Goal: Task Accomplishment & Management: Use online tool/utility

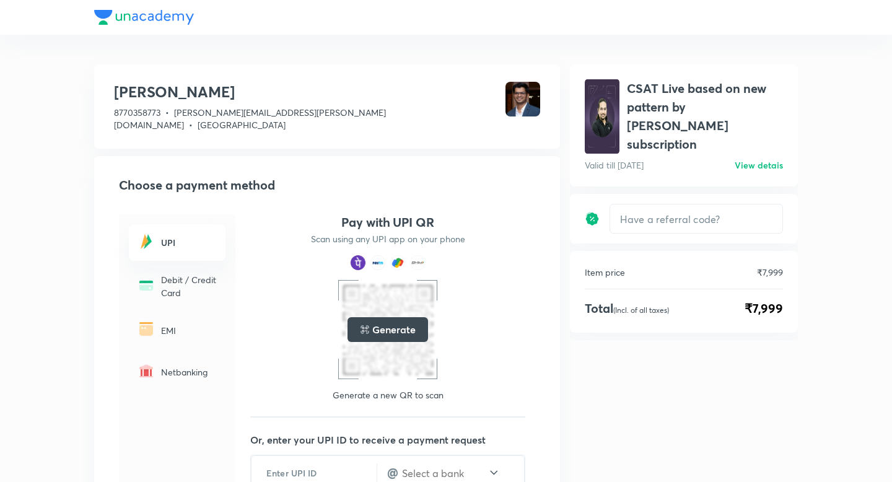
click at [567, 65] on div "[PERSON_NAME] 8770358773 • [PERSON_NAME][EMAIL_ADDRESS][PERSON_NAME][DOMAIN_NAM…" at bounding box center [445, 368] width 703 height 619
click at [115, 17] on div at bounding box center [445, 17] width 703 height 35
click at [149, 22] on div at bounding box center [445, 17] width 703 height 35
click at [759, 159] on h6 "View detais" at bounding box center [758, 165] width 48 height 13
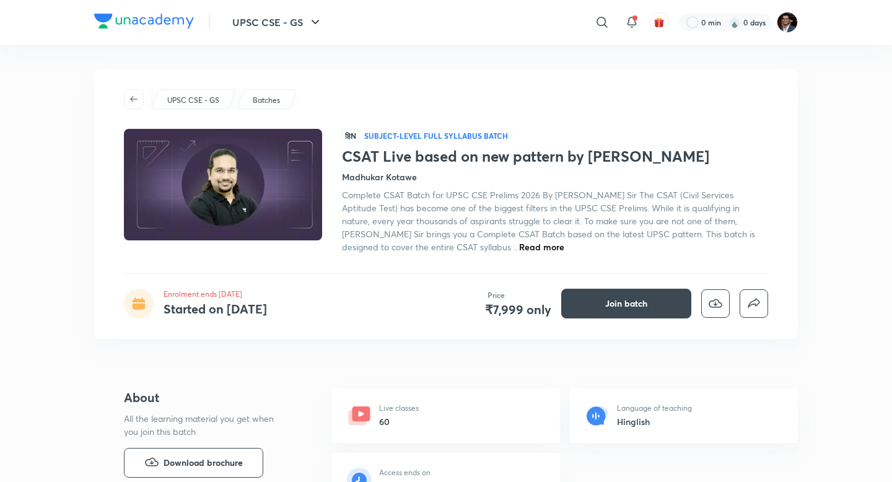
click at [180, 99] on p "UPSC CSE - GS" at bounding box center [193, 100] width 52 height 11
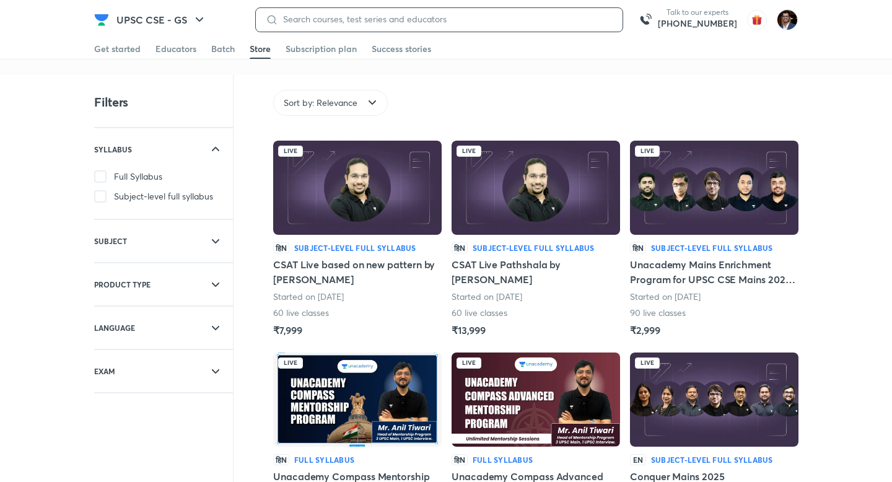
click at [430, 22] on input at bounding box center [445, 19] width 334 height 10
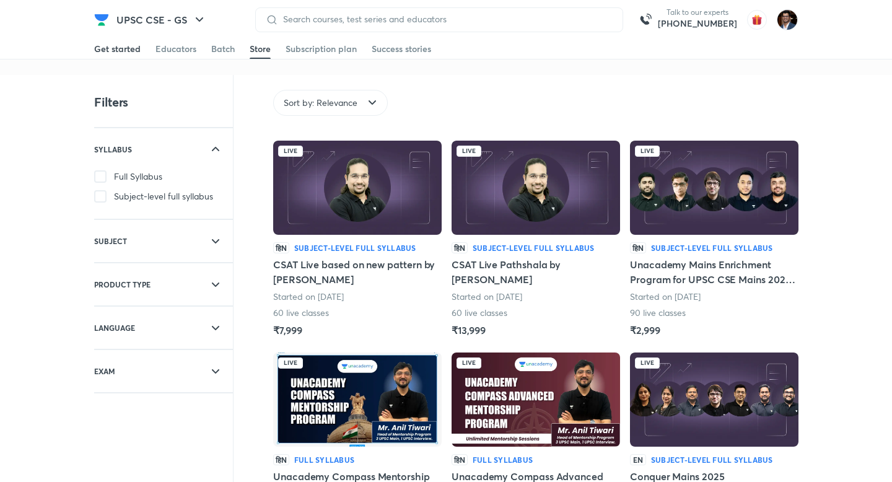
click at [120, 56] on link "Get started" at bounding box center [117, 49] width 46 height 20
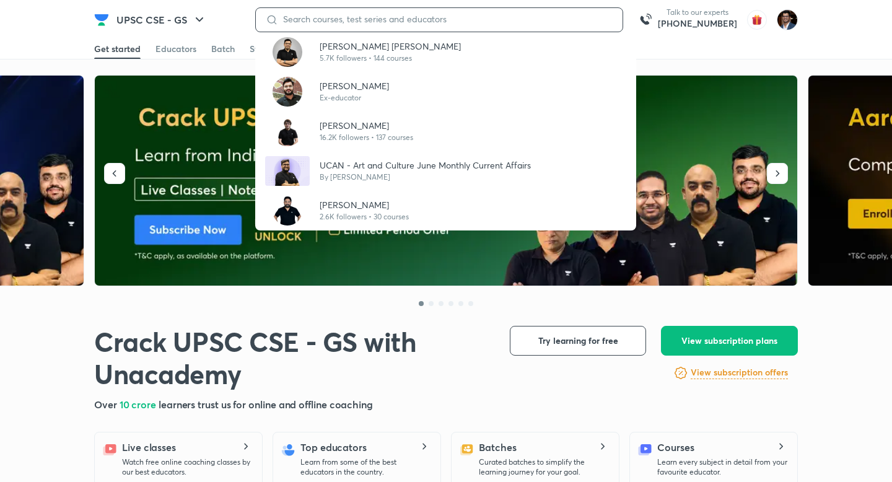
click at [341, 22] on input at bounding box center [445, 19] width 334 height 10
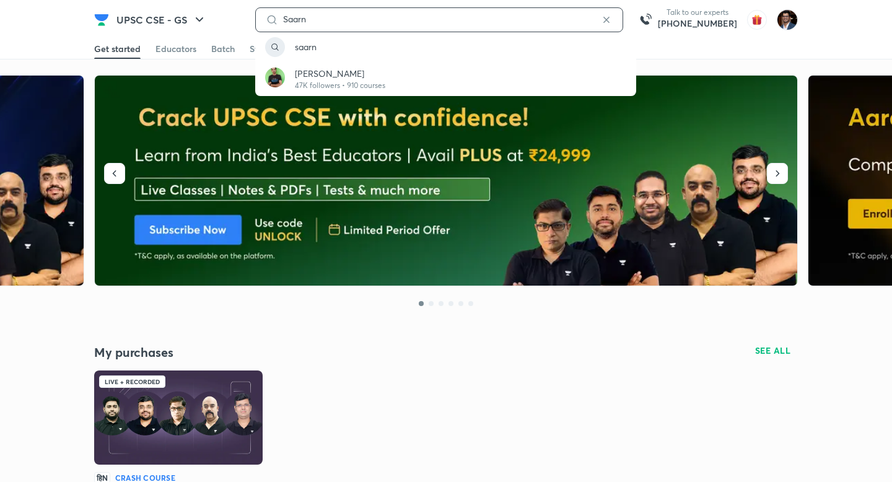
click at [319, 16] on input "Saarn" at bounding box center [439, 19] width 322 height 10
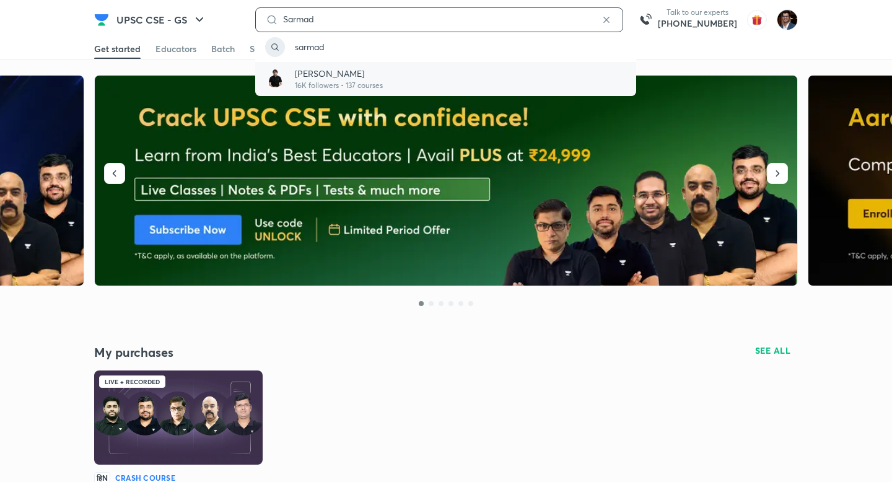
type input "Sarmad"
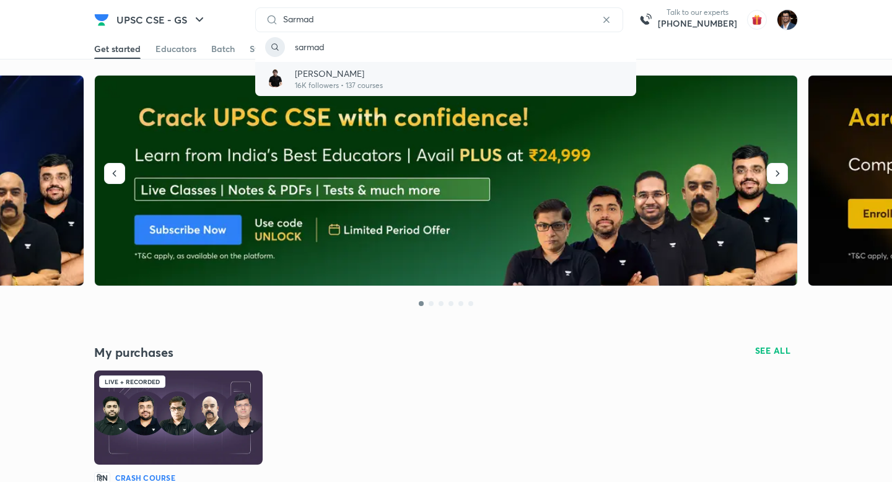
click at [323, 81] on p "16K followers • 137 courses" at bounding box center [339, 85] width 88 height 11
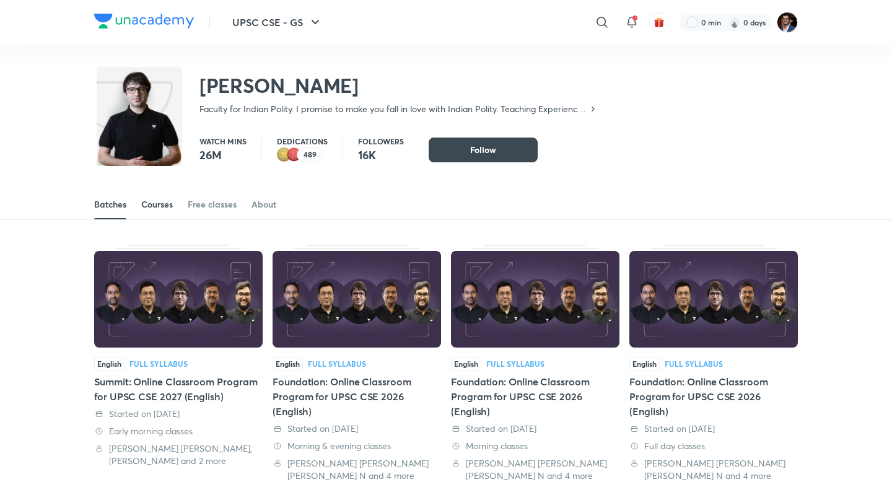
click at [168, 206] on div "Courses" at bounding box center [157, 204] width 32 height 12
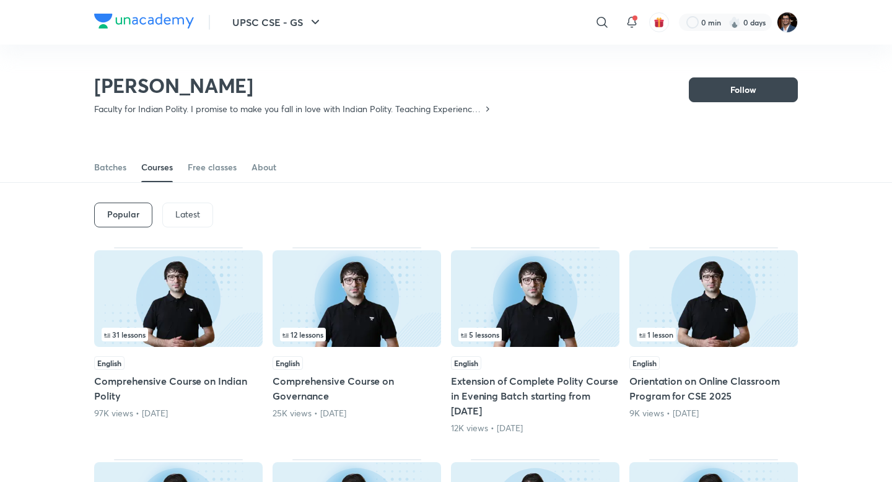
scroll to position [66, 0]
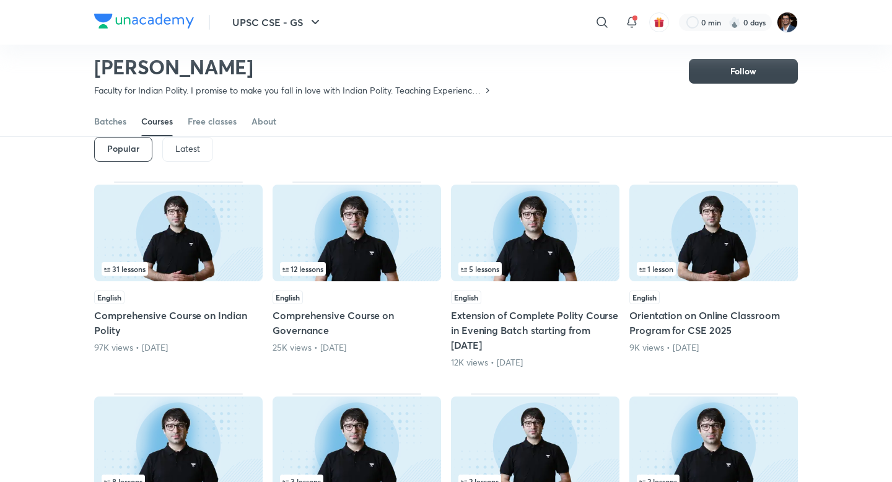
click at [178, 151] on p "Latest" at bounding box center [187, 149] width 25 height 10
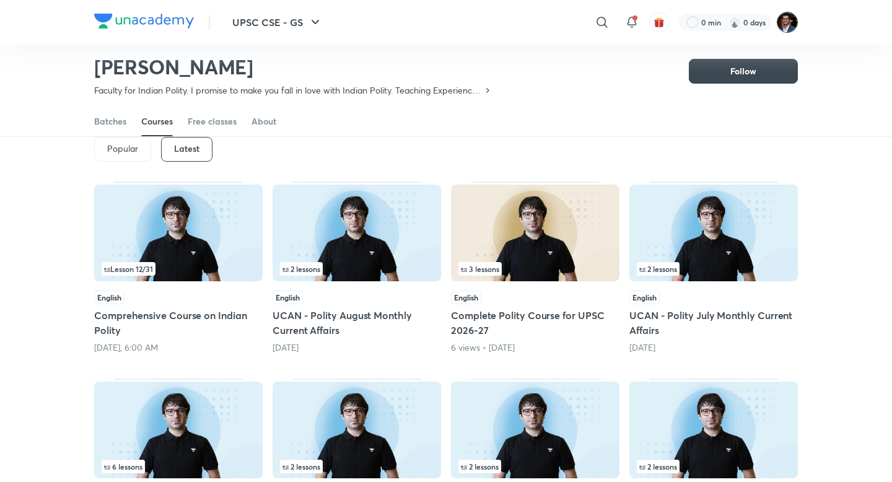
click at [786, 27] on img at bounding box center [787, 22] width 21 height 21
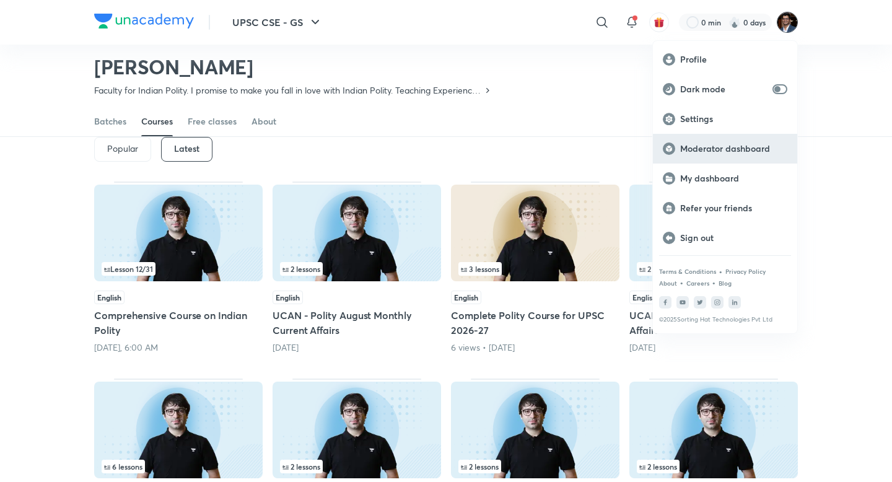
click at [718, 155] on div "Moderator dashboard" at bounding box center [725, 149] width 144 height 30
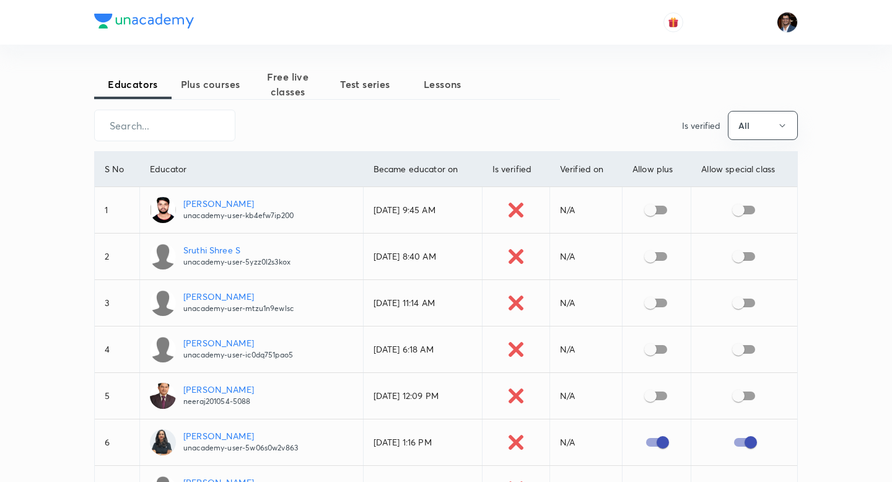
drag, startPoint x: 0, startPoint y: 0, endPoint x: 230, endPoint y: 90, distance: 247.2
click at [230, 90] on span "Plus courses" at bounding box center [210, 84] width 77 height 15
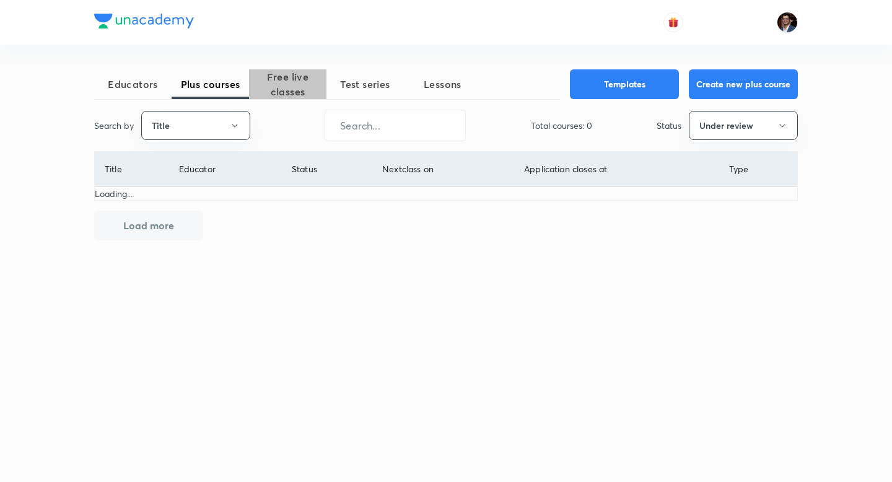
click at [280, 94] on span "Free live classes" at bounding box center [287, 84] width 77 height 30
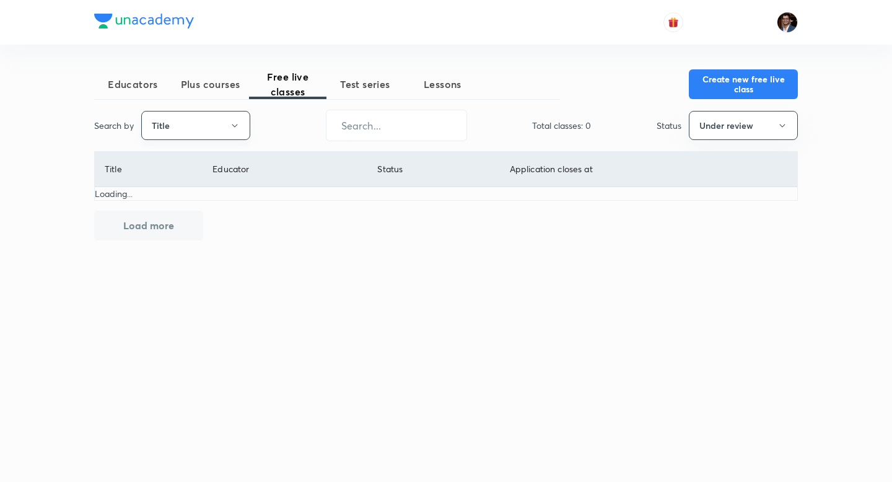
click at [225, 125] on button "Title" at bounding box center [195, 125] width 109 height 29
click at [217, 89] on div at bounding box center [446, 241] width 892 height 482
click at [215, 88] on span "Plus courses" at bounding box center [210, 84] width 77 height 15
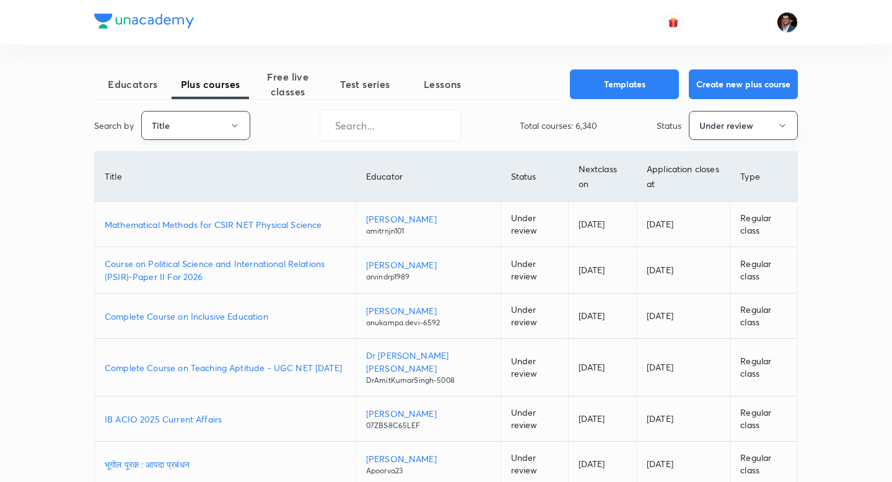
click at [216, 124] on button "Title" at bounding box center [195, 125] width 109 height 29
click at [187, 183] on span "Username" at bounding box center [195, 186] width 93 height 13
click at [367, 129] on input "text" at bounding box center [390, 126] width 140 height 32
paste input "syed.sarmad37"
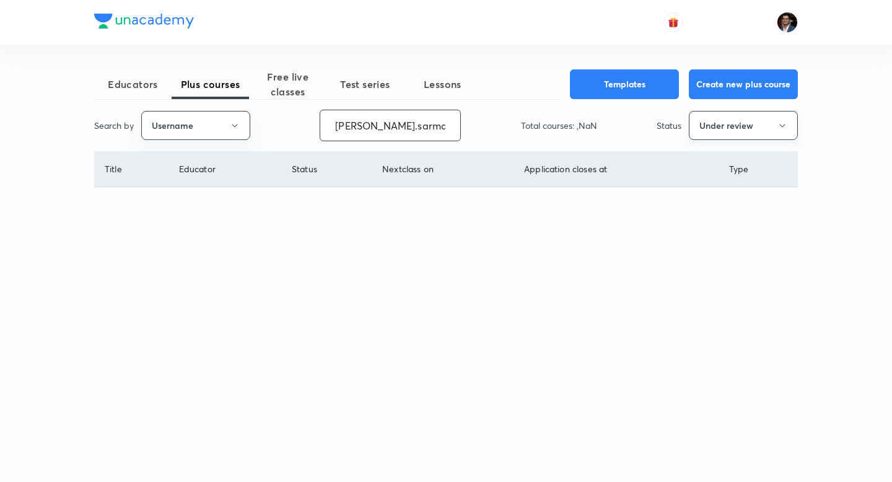
type input "syed.sarmad37"
click at [713, 134] on button "Under review" at bounding box center [743, 125] width 109 height 29
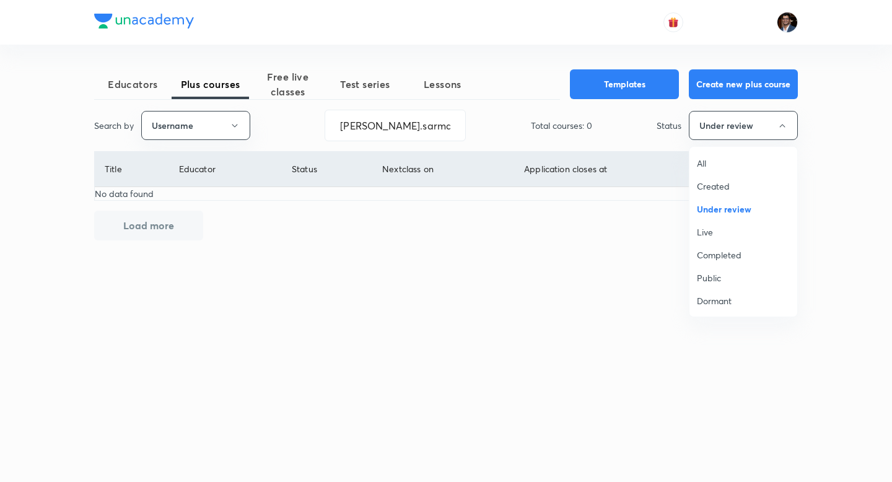
click at [708, 233] on span "Live" at bounding box center [743, 231] width 93 height 13
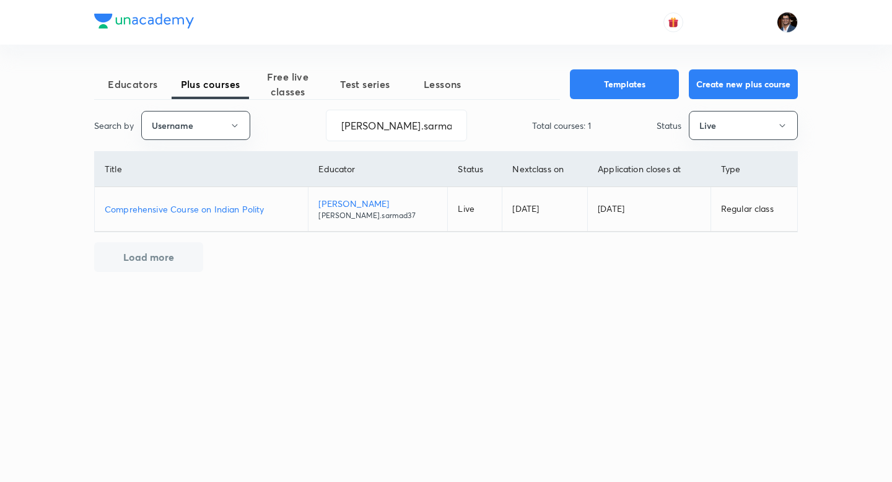
click at [240, 213] on p "Comprehensive Course on Indian Polity" at bounding box center [201, 208] width 193 height 13
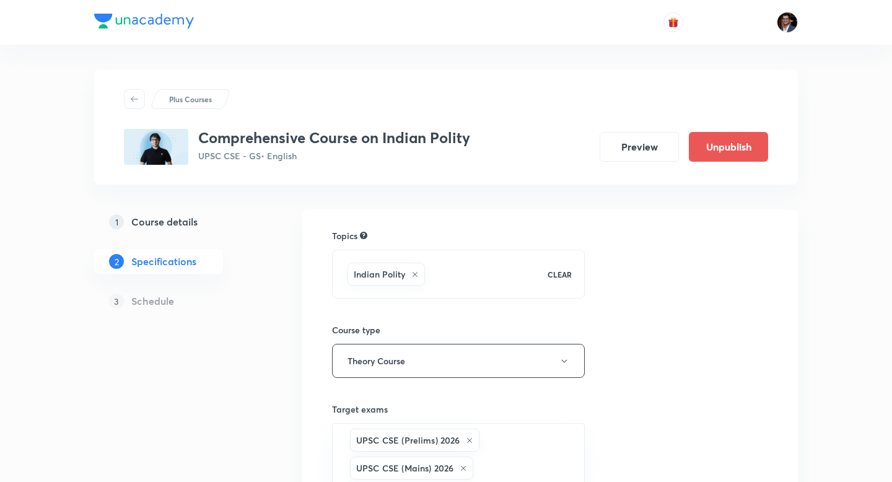
click at [171, 217] on h5 "Course details" at bounding box center [164, 221] width 66 height 15
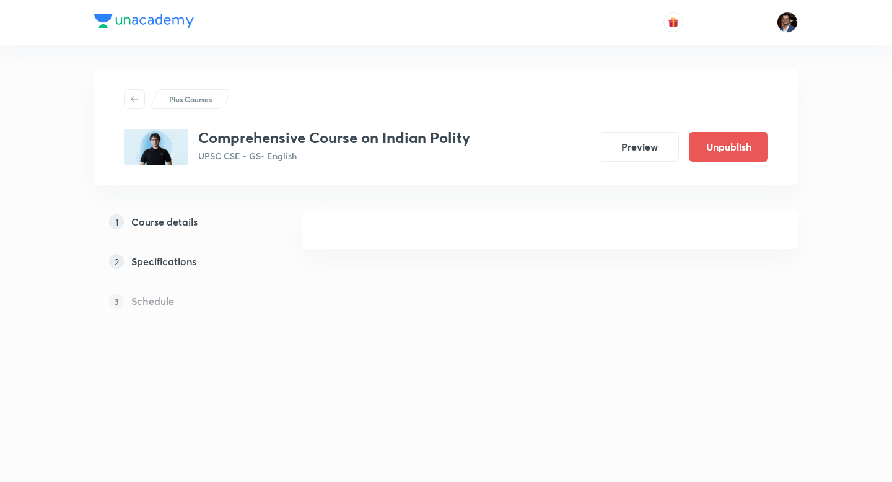
click at [183, 227] on h5 "Course details" at bounding box center [164, 221] width 66 height 15
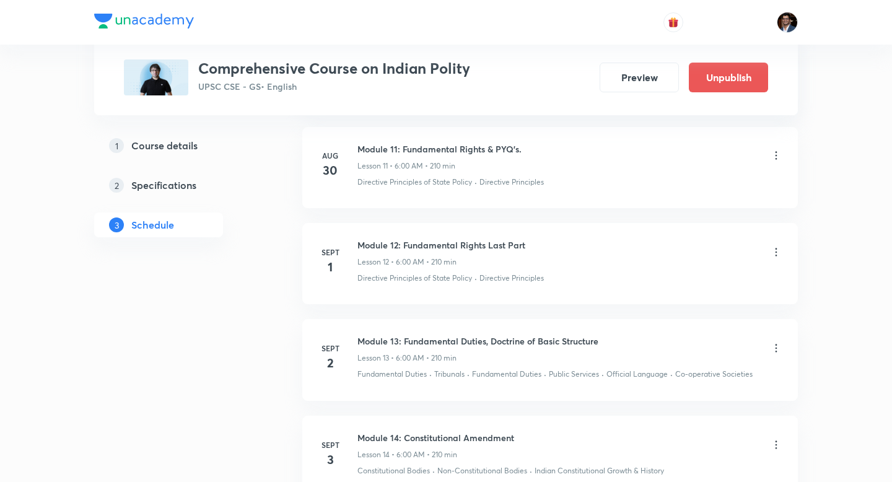
scroll to position [1772, 0]
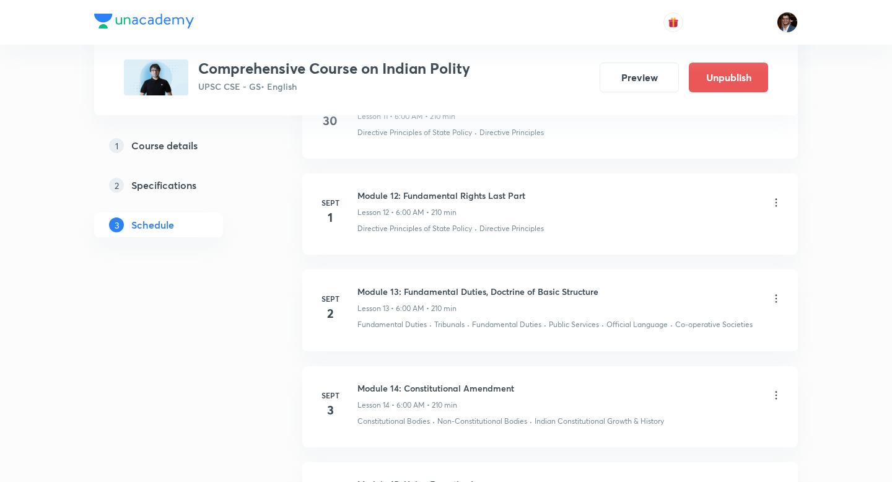
click at [776, 300] on icon at bounding box center [776, 298] width 12 height 12
click at [702, 331] on li "Edit" at bounding box center [714, 329] width 136 height 23
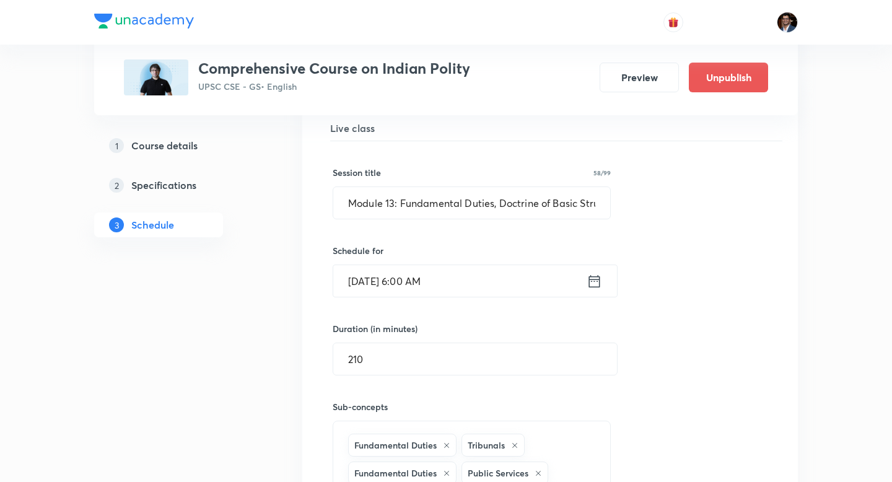
scroll to position [1488, 0]
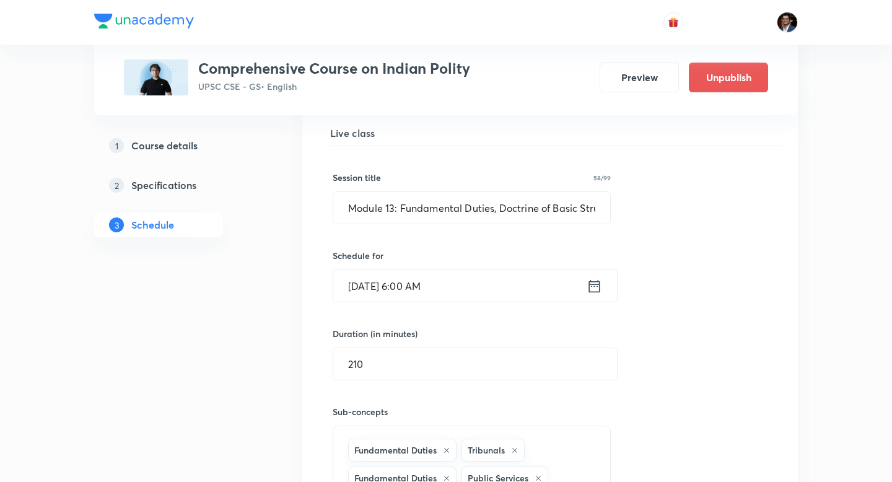
click at [413, 288] on input "Sept 2, 2025, 6:00 AM" at bounding box center [459, 286] width 253 height 32
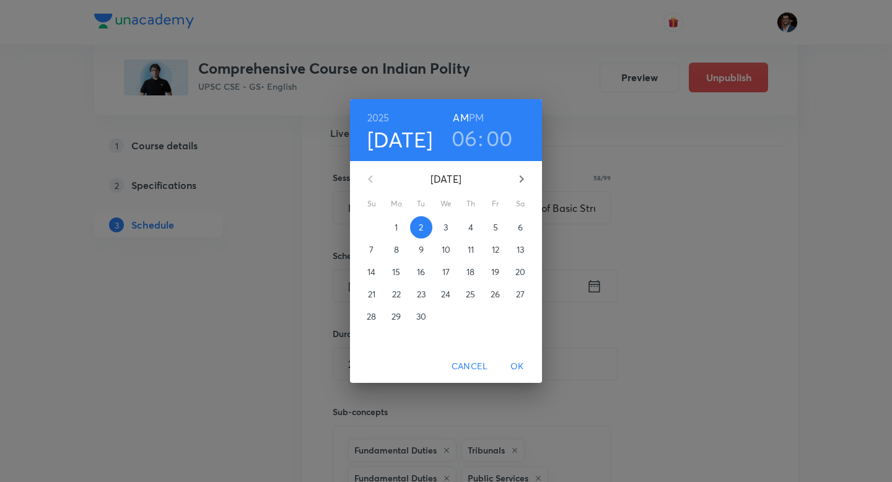
click at [373, 253] on p "7" at bounding box center [371, 249] width 4 height 12
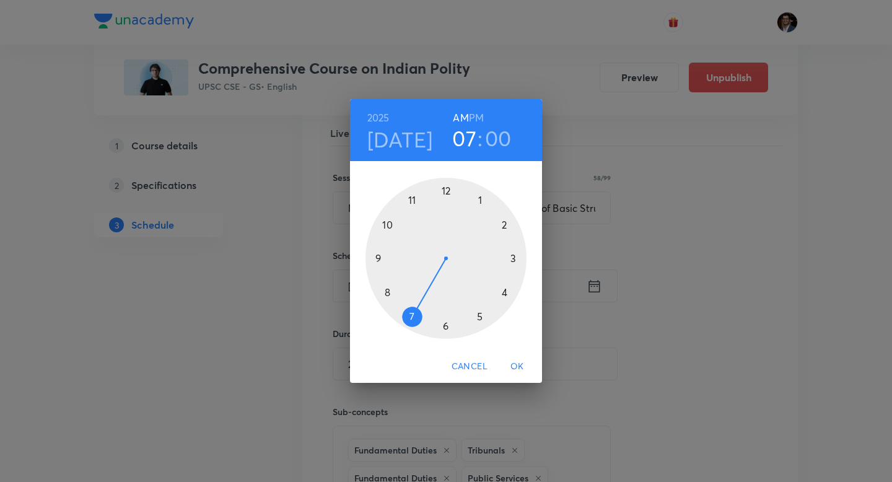
drag, startPoint x: 448, startPoint y: 329, endPoint x: 407, endPoint y: 328, distance: 41.5
click at [407, 328] on div at bounding box center [445, 258] width 161 height 161
click at [472, 117] on h6 "PM" at bounding box center [476, 117] width 15 height 17
click at [518, 367] on span "OK" at bounding box center [517, 366] width 30 height 15
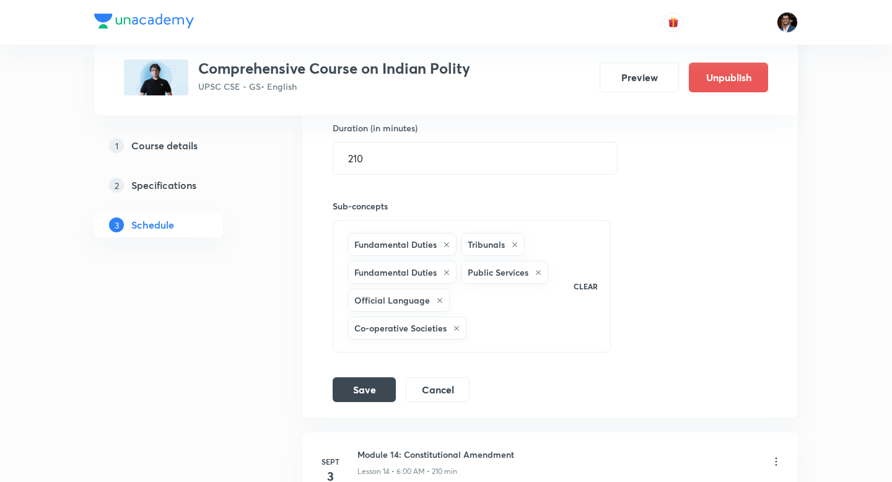
scroll to position [1702, 0]
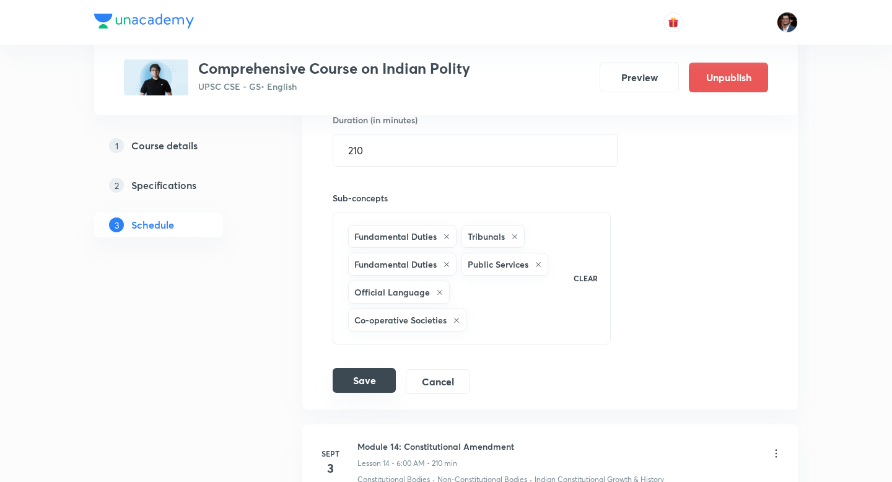
click at [362, 386] on button "Save" at bounding box center [364, 380] width 63 height 25
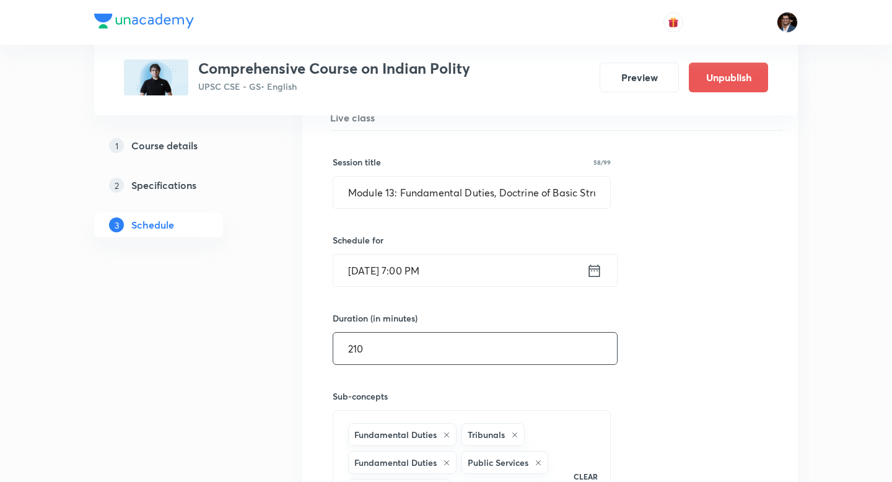
scroll to position [1508, 0]
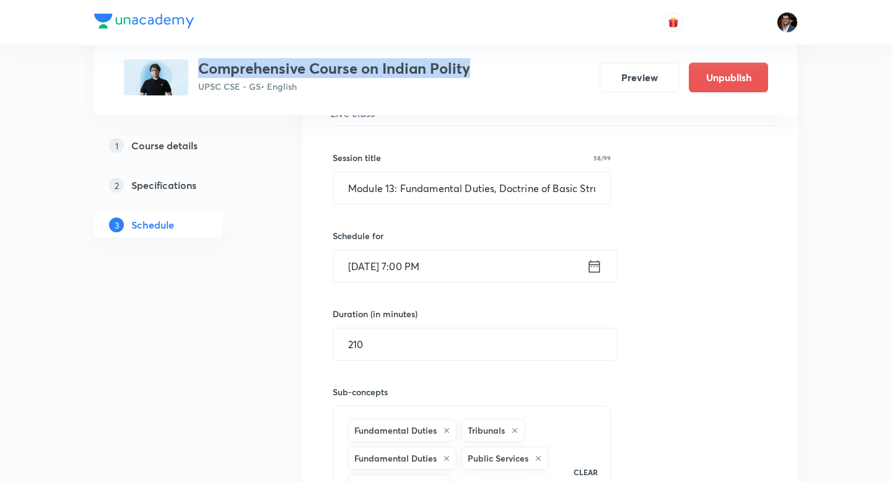
drag, startPoint x: 197, startPoint y: 66, endPoint x: 468, endPoint y: 71, distance: 271.3
click at [468, 71] on div "Comprehensive Course on Indian Polity UPSC CSE - GS • English" at bounding box center [297, 77] width 346 height 36
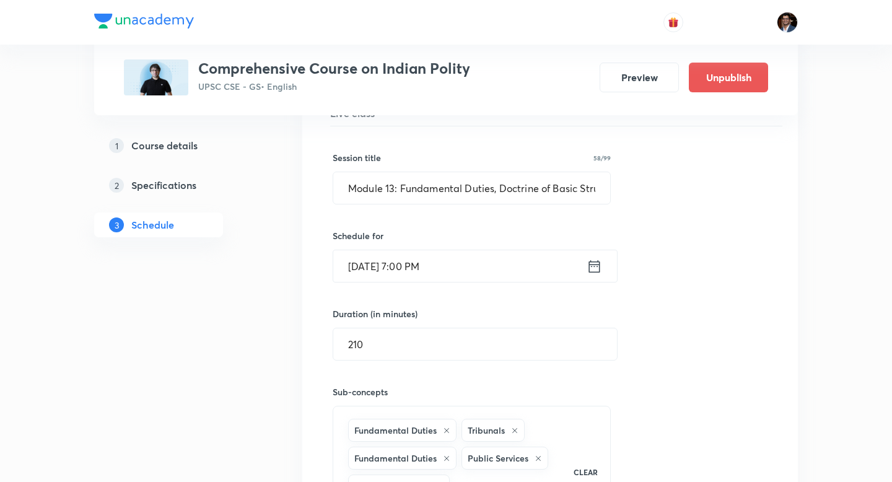
click at [454, 80] on p "UPSC CSE - GS • English" at bounding box center [334, 86] width 272 height 13
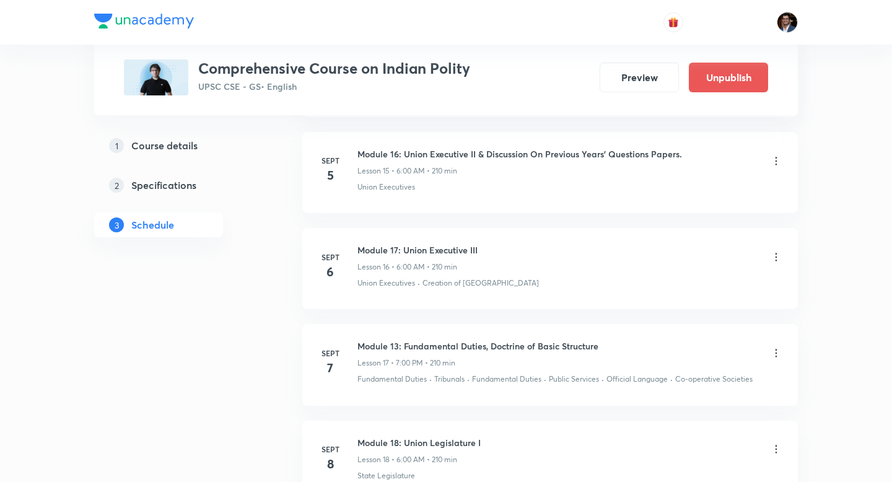
scroll to position [2112, 0]
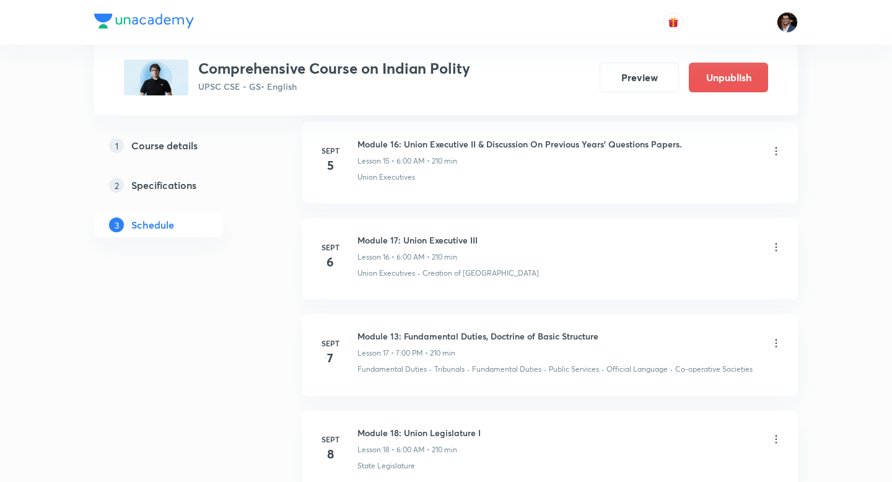
click at [778, 344] on icon at bounding box center [776, 343] width 12 height 12
click at [720, 372] on li "Edit" at bounding box center [714, 374] width 136 height 23
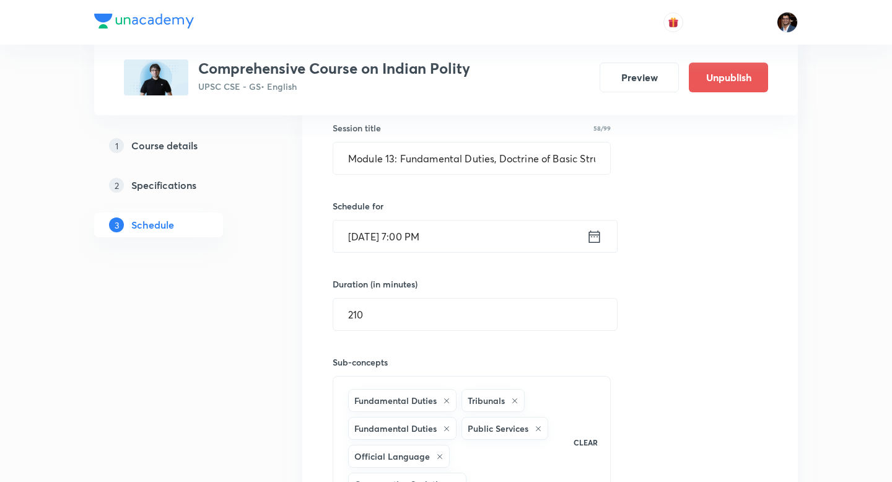
scroll to position [1918, 0]
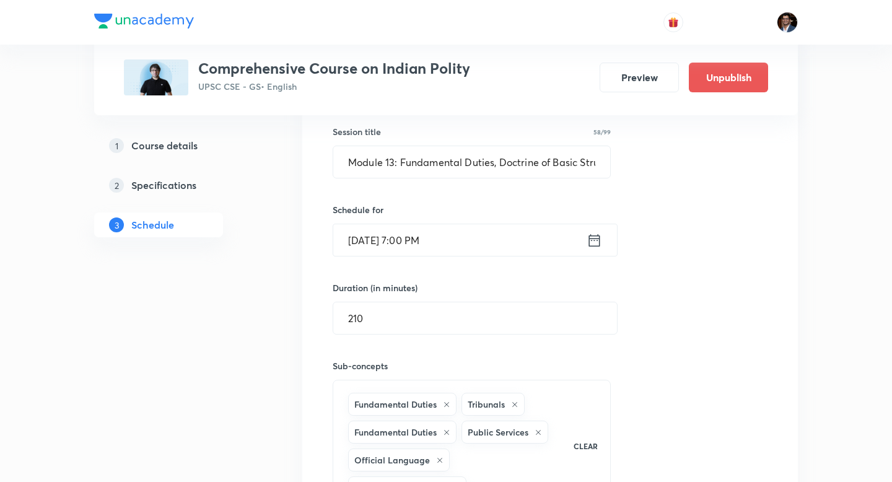
click at [414, 234] on input "[DATE] 7:00 PM" at bounding box center [459, 240] width 253 height 32
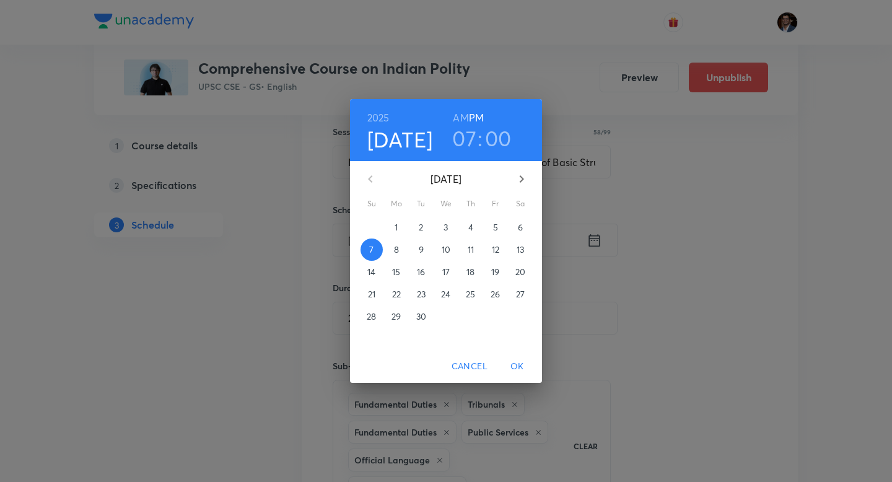
click at [456, 133] on h3 "07" at bounding box center [464, 138] width 24 height 26
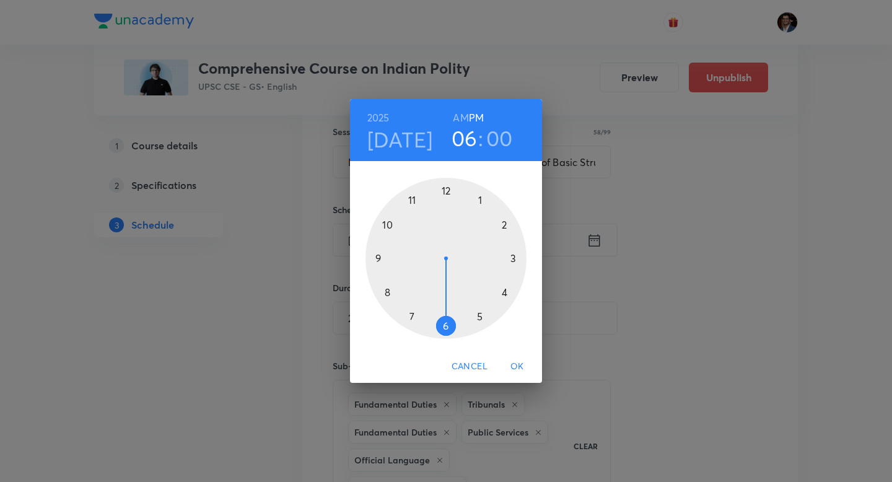
drag, startPoint x: 412, startPoint y: 318, endPoint x: 442, endPoint y: 324, distance: 30.4
click at [442, 324] on div at bounding box center [445, 258] width 161 height 161
click at [461, 121] on h6 "AM" at bounding box center [460, 117] width 15 height 17
click at [512, 365] on span "OK" at bounding box center [517, 366] width 30 height 15
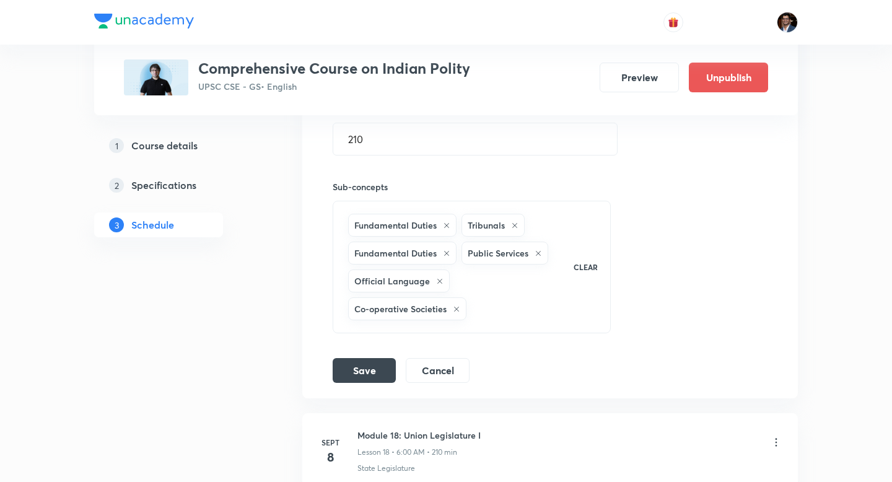
scroll to position [2107, 0]
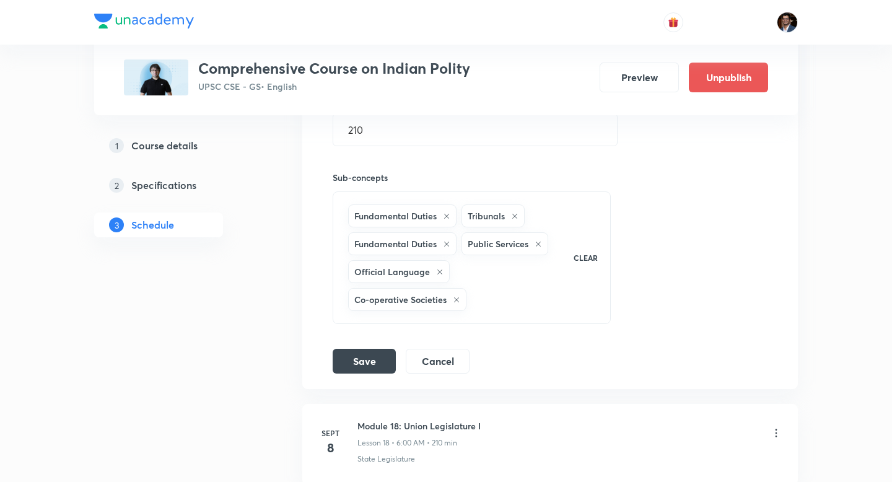
click at [372, 374] on li "Module 13: Fundamental Duties, Doctrine of Basic Structure Lesson 17 Fundamenta…" at bounding box center [549, 114] width 495 height 549
click at [370, 365] on button "Save" at bounding box center [364, 359] width 63 height 25
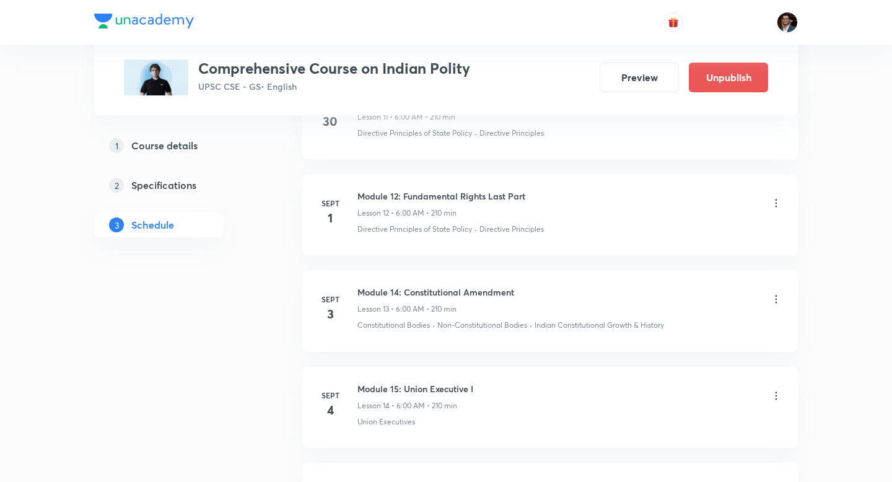
scroll to position [1308, 0]
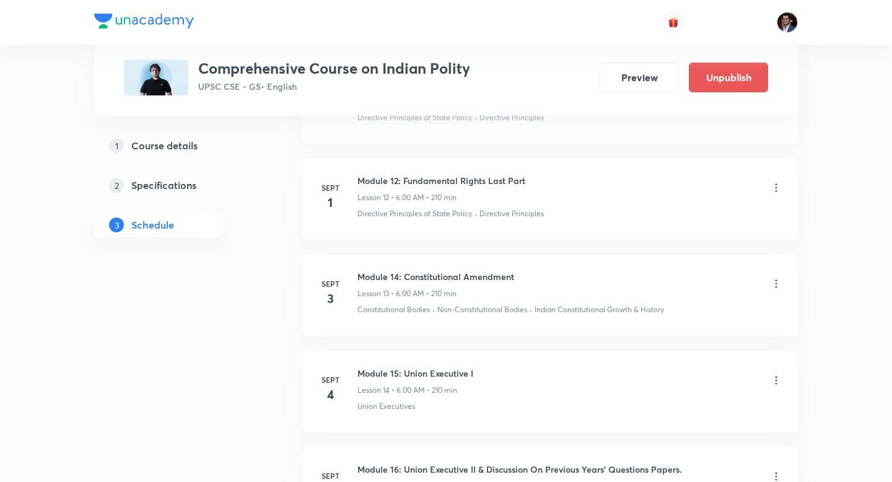
click at [778, 285] on icon at bounding box center [776, 283] width 12 height 12
click at [770, 280] on icon at bounding box center [776, 283] width 12 height 12
click at [772, 287] on icon at bounding box center [776, 283] width 12 height 12
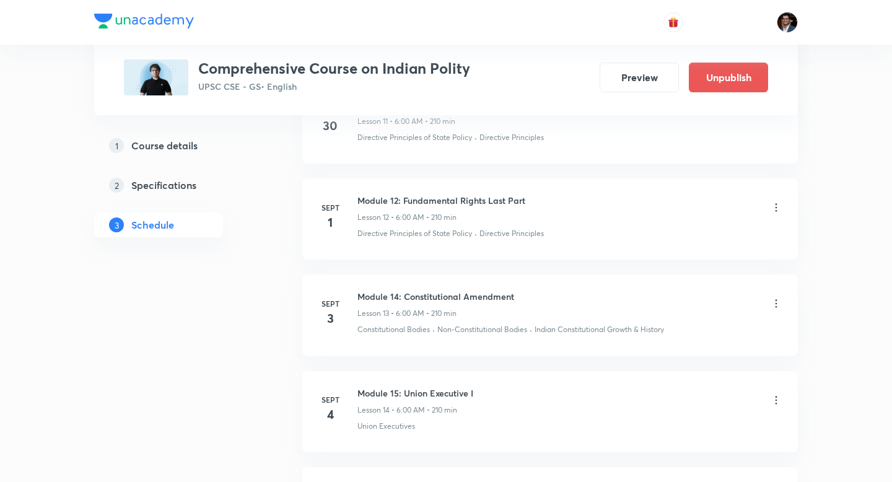
scroll to position [1278, 0]
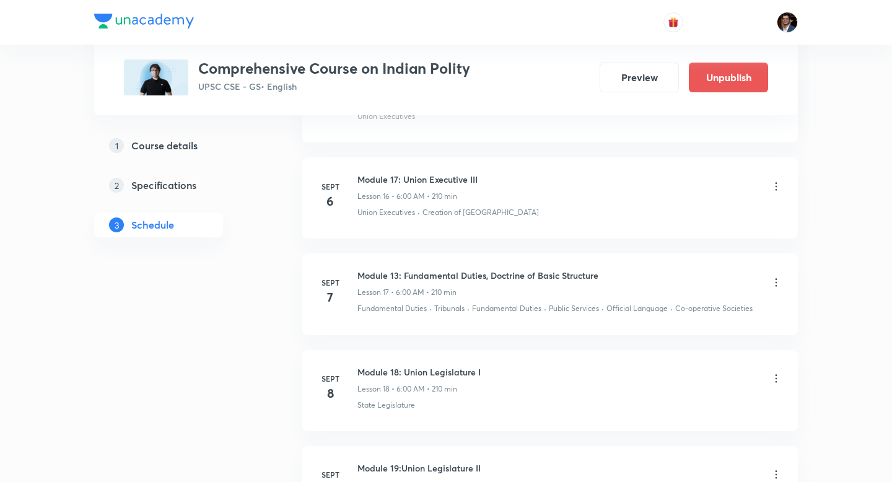
scroll to position [2174, 0]
click at [778, 282] on icon at bounding box center [776, 281] width 12 height 12
click at [702, 310] on li "Edit" at bounding box center [714, 312] width 136 height 23
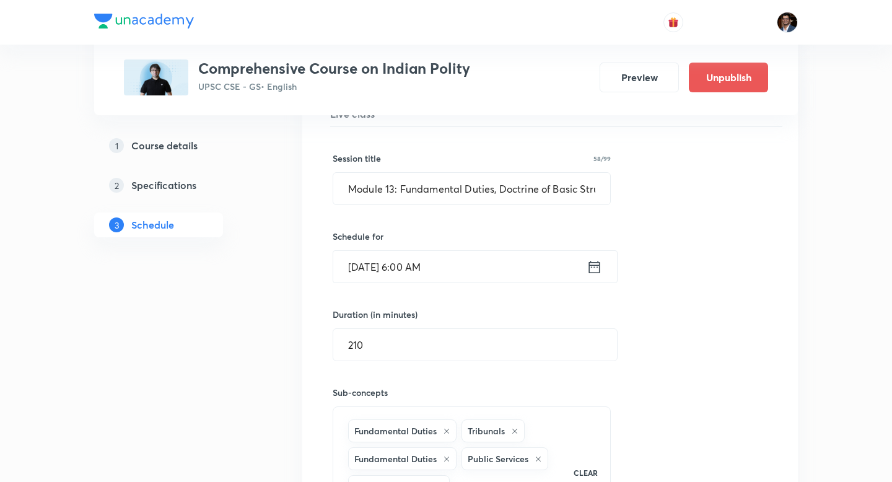
scroll to position [1885, 0]
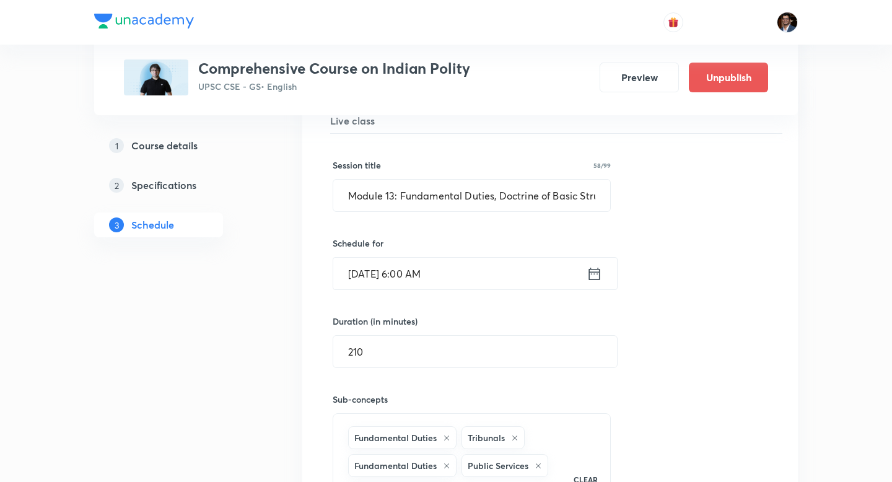
click at [366, 276] on input "[DATE] 6:00 AM" at bounding box center [459, 274] width 253 height 32
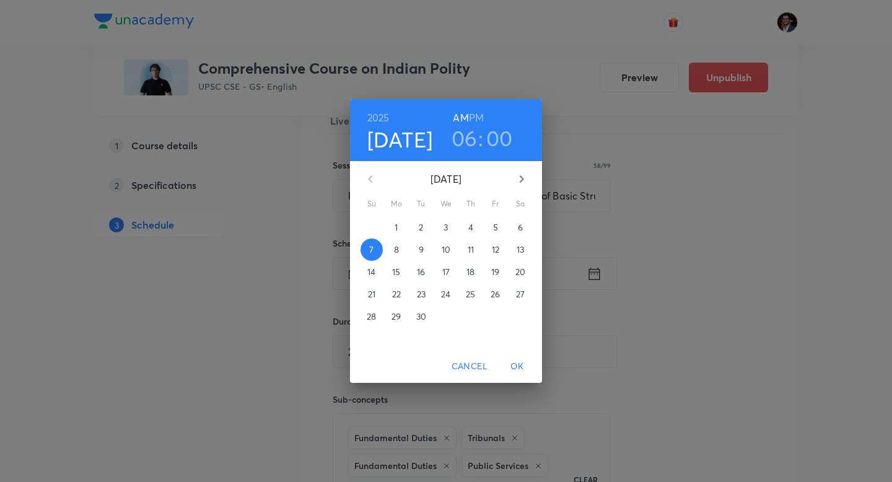
click at [412, 227] on span "2" at bounding box center [421, 227] width 22 height 12
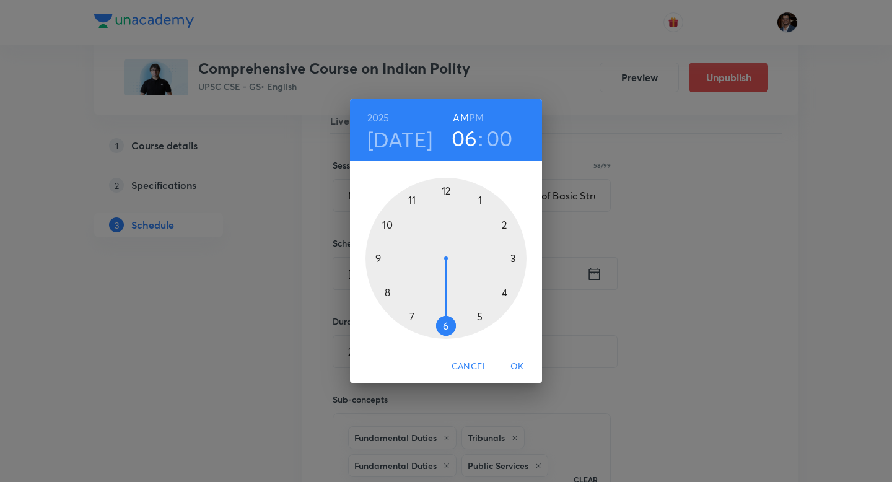
click at [479, 121] on h6 "PM" at bounding box center [476, 117] width 15 height 17
click at [412, 318] on div at bounding box center [445, 258] width 161 height 161
click at [512, 367] on span "OK" at bounding box center [517, 366] width 30 height 15
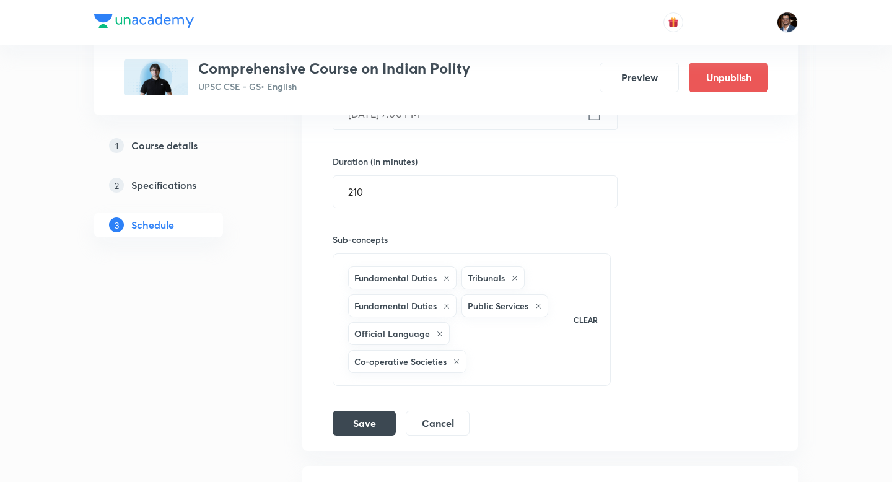
scroll to position [2047, 0]
click at [391, 414] on button "Save" at bounding box center [364, 419] width 63 height 25
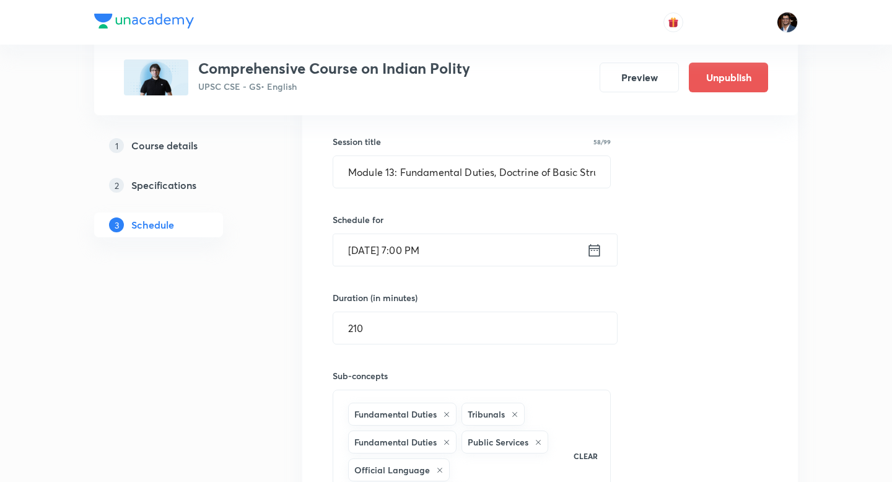
scroll to position [1887, 0]
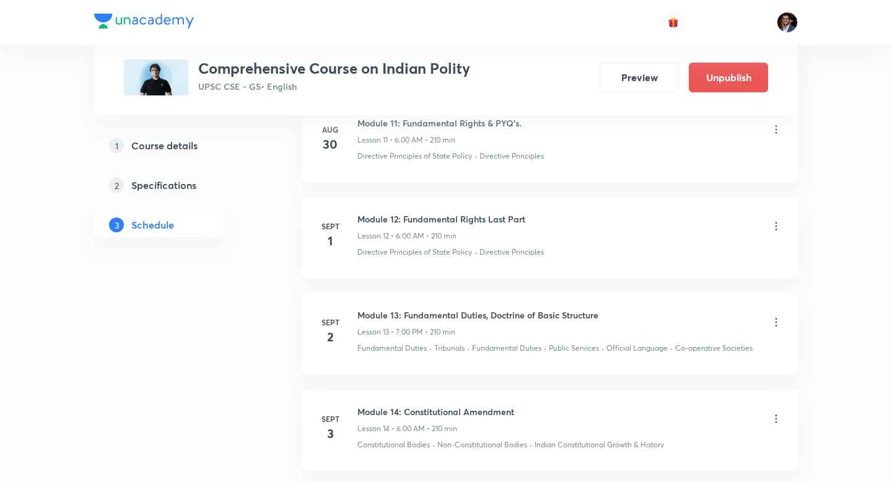
scroll to position [1800, 0]
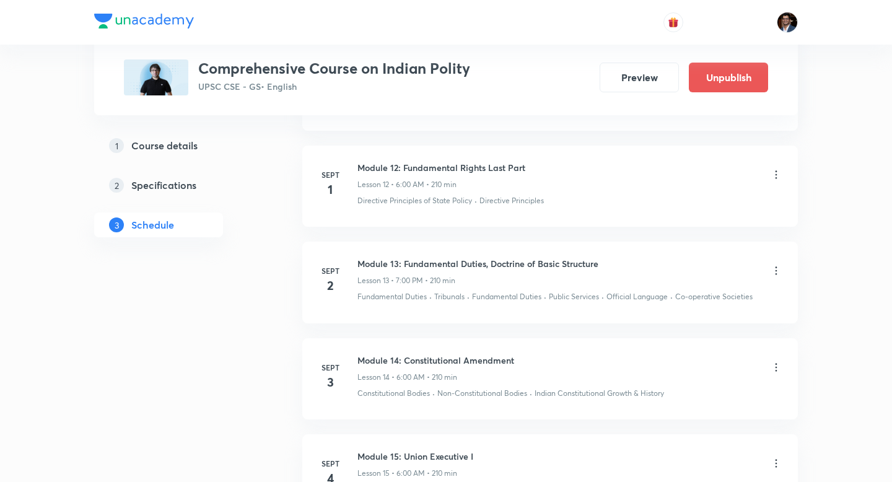
click at [777, 272] on icon at bounding box center [776, 270] width 12 height 12
click at [715, 305] on li "Edit" at bounding box center [714, 301] width 136 height 23
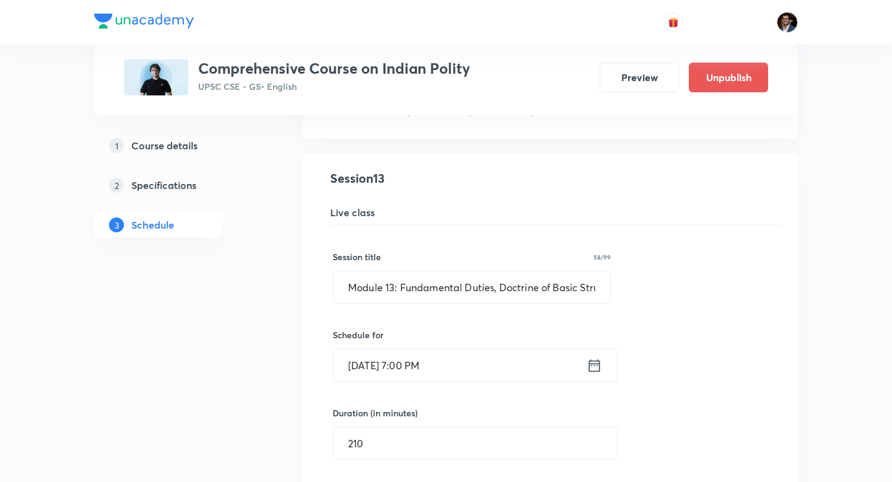
scroll to position [1406, 0]
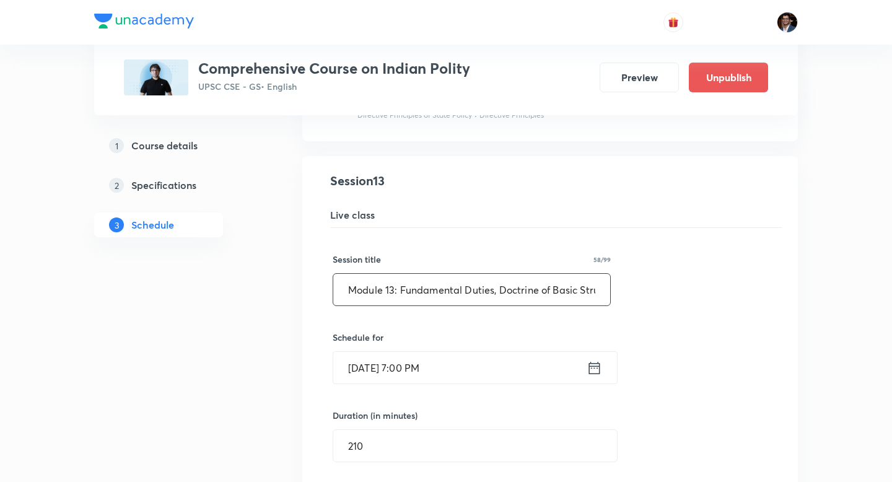
click at [412, 294] on input "Module 13: Fundamental Duties, Doctrine of Basic Structure" at bounding box center [471, 290] width 277 height 32
paste input "Module 13 - Fundamental Rights Article 26 onwards"
click at [349, 292] on input "Module 13 - Fundamental Rights Article 26 onwards" at bounding box center [471, 290] width 277 height 32
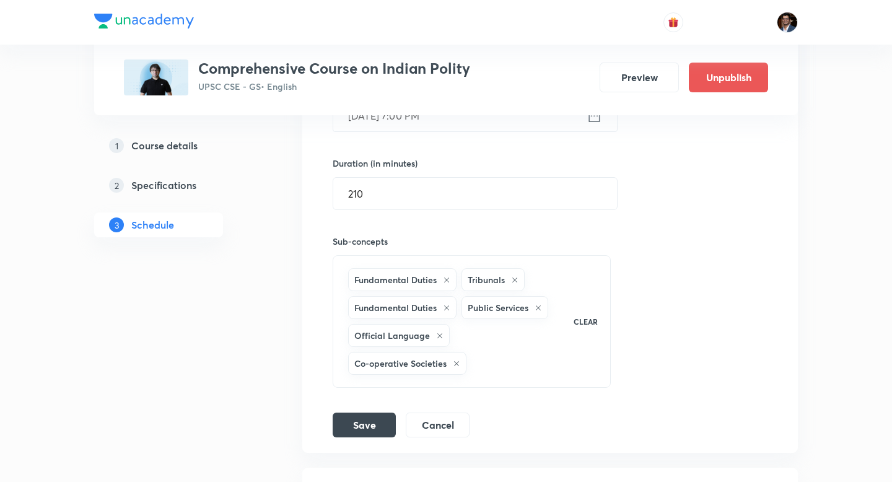
scroll to position [1660, 0]
type input "Module 13 - Fundamental Rights Article 26 onwards"
click at [376, 422] on button "Save" at bounding box center [364, 422] width 63 height 25
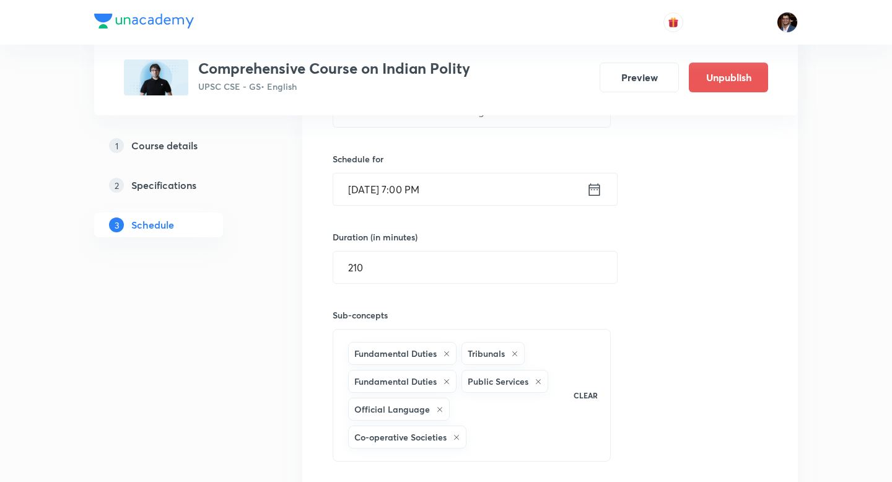
scroll to position [1582, 0]
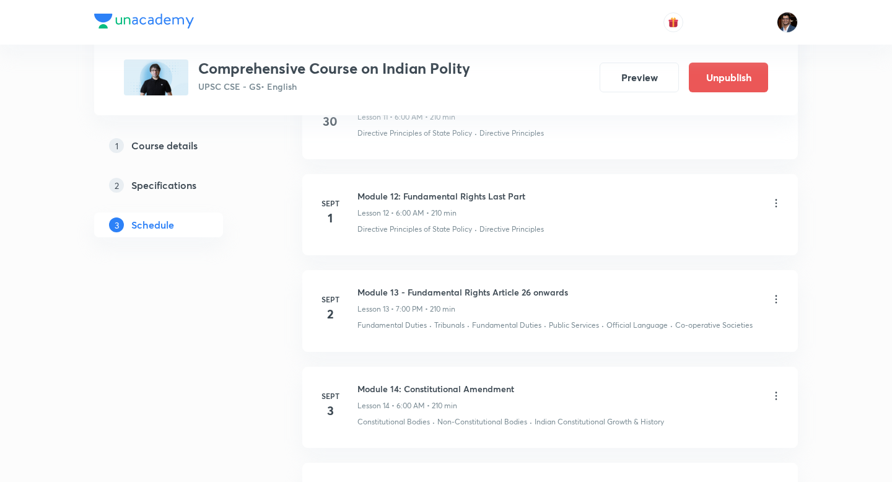
scroll to position [1792, 0]
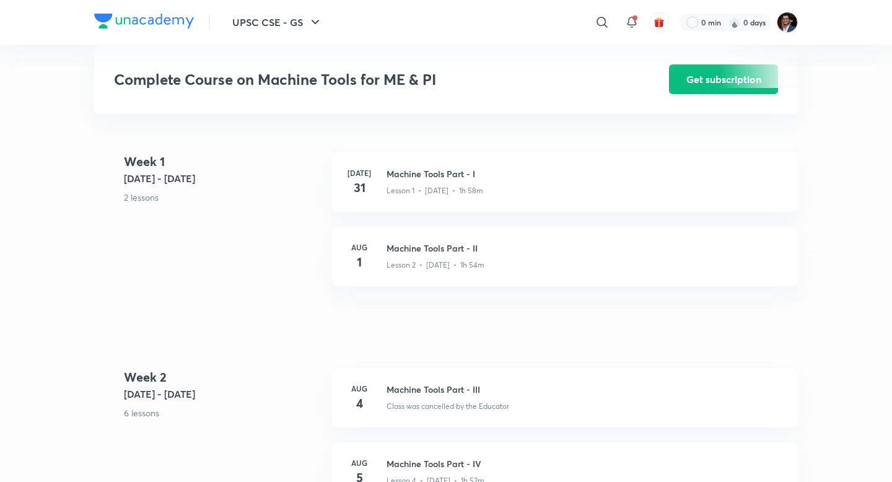
scroll to position [501, 0]
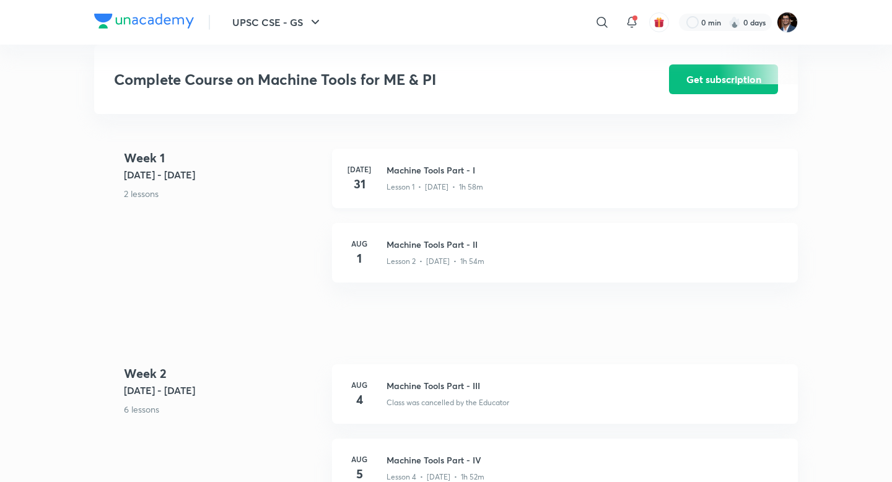
click at [406, 189] on p "Lesson 1 • [DATE] • 1h 58m" at bounding box center [434, 186] width 97 height 11
